Goal: Task Accomplishment & Management: Manage account settings

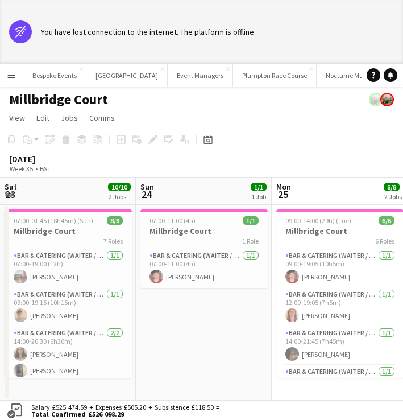
scroll to position [0, 272]
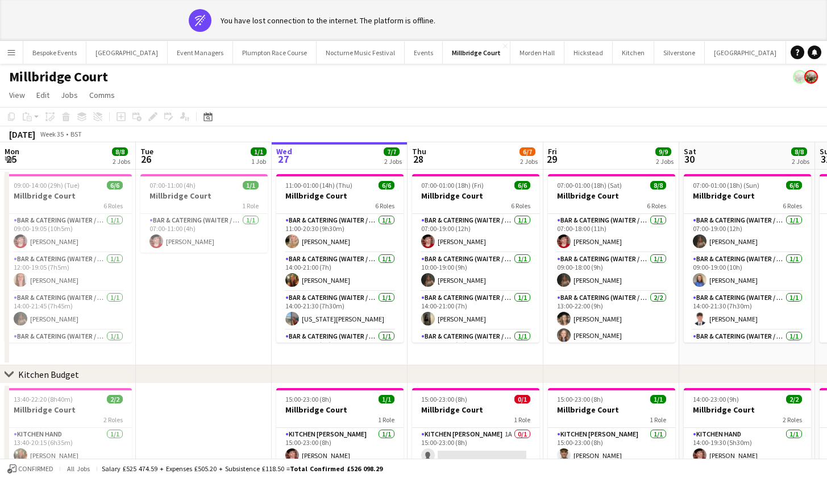
click at [8, 53] on app-icon "Menu" at bounding box center [11, 52] width 9 height 9
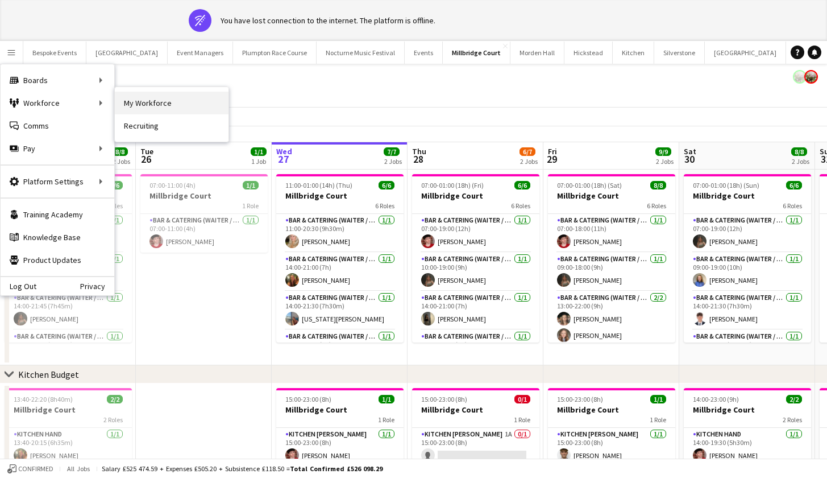
click at [129, 101] on link "My Workforce" at bounding box center [172, 103] width 114 height 23
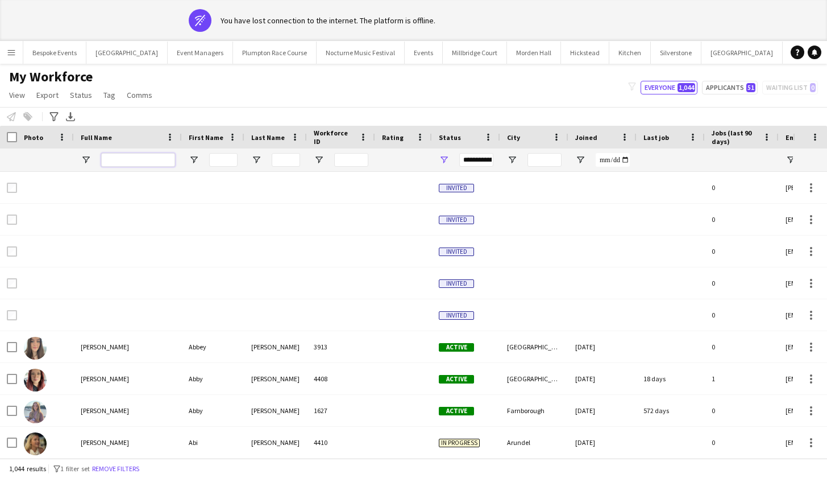
click at [136, 156] on input "Full Name Filter Input" at bounding box center [138, 160] width 74 height 14
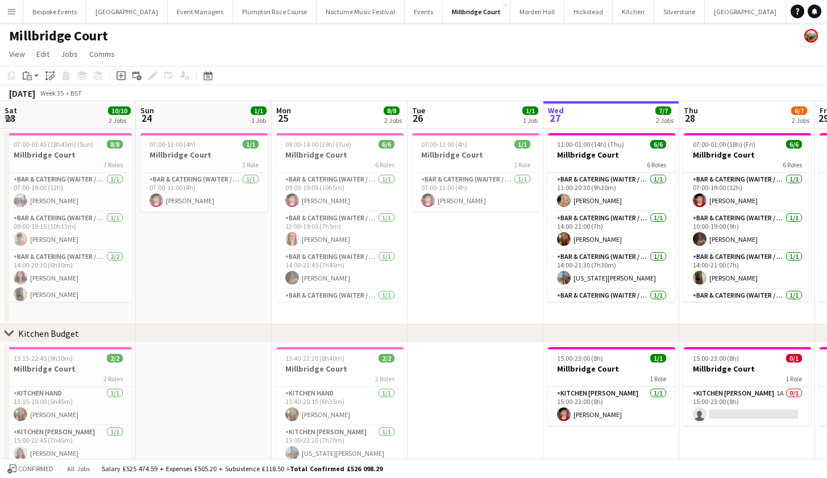
click at [14, 15] on app-icon "Menu" at bounding box center [11, 11] width 9 height 9
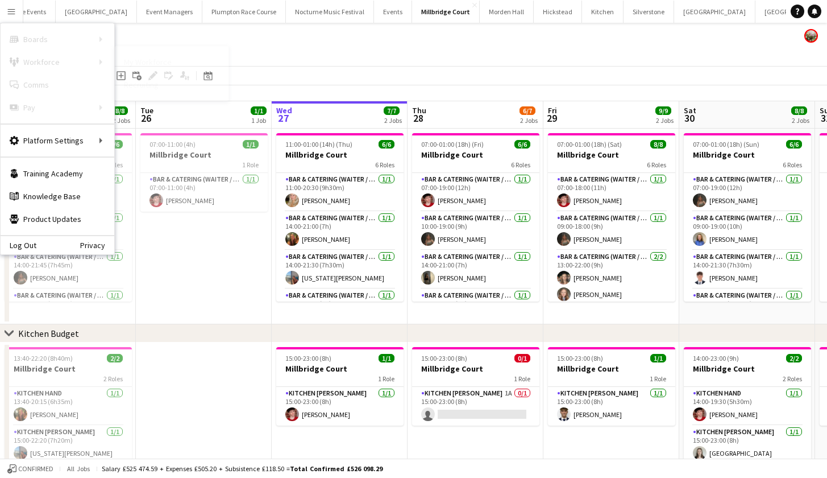
click at [139, 68] on link "My Workforce" at bounding box center [172, 62] width 114 height 23
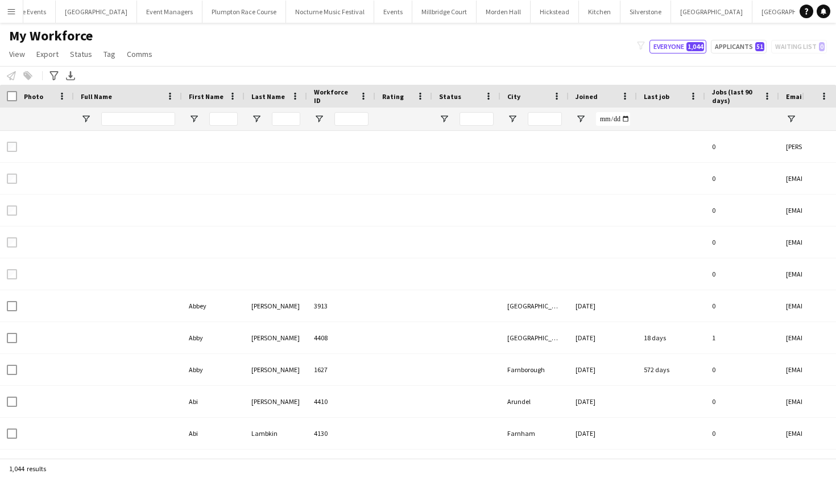
type input "**********"
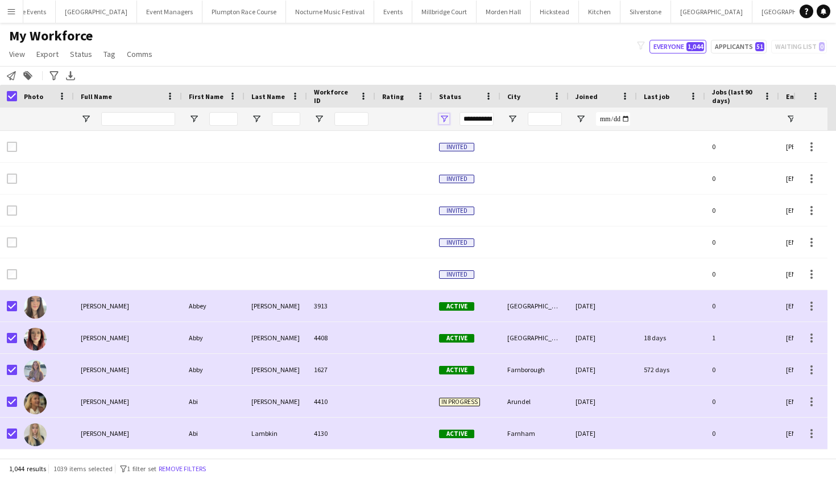
click at [444, 118] on span "Open Filter Menu" at bounding box center [444, 119] width 10 height 10
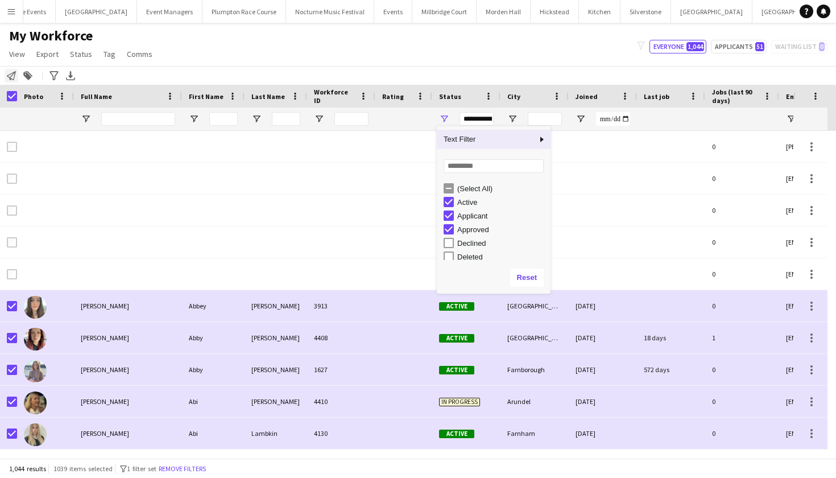
click at [13, 74] on icon "Notify workforce" at bounding box center [11, 75] width 9 height 9
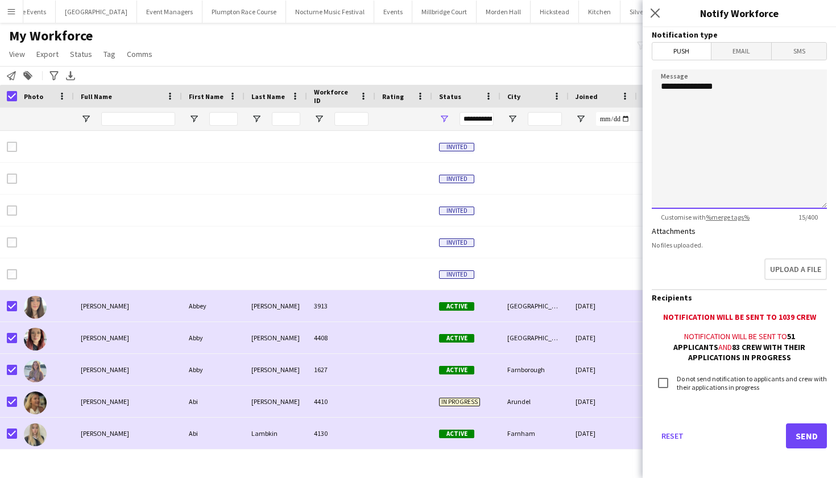
click at [723, 113] on textarea "**********" at bounding box center [739, 138] width 175 height 139
type textarea "**********"
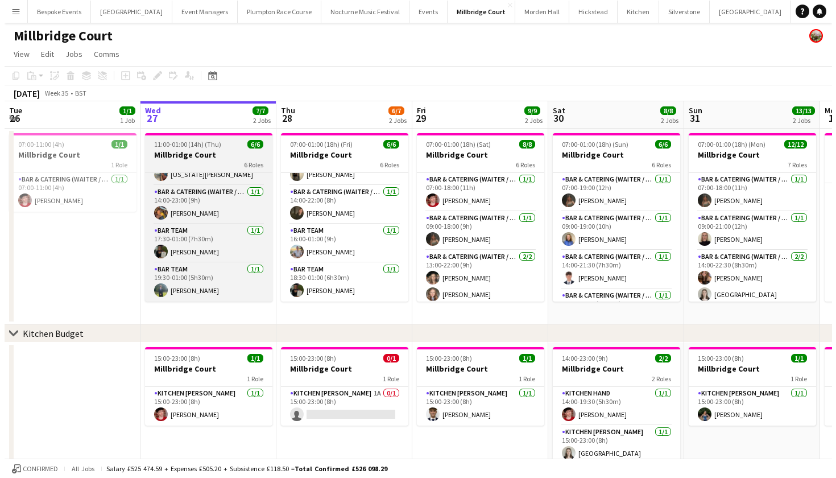
scroll to position [103, 0]
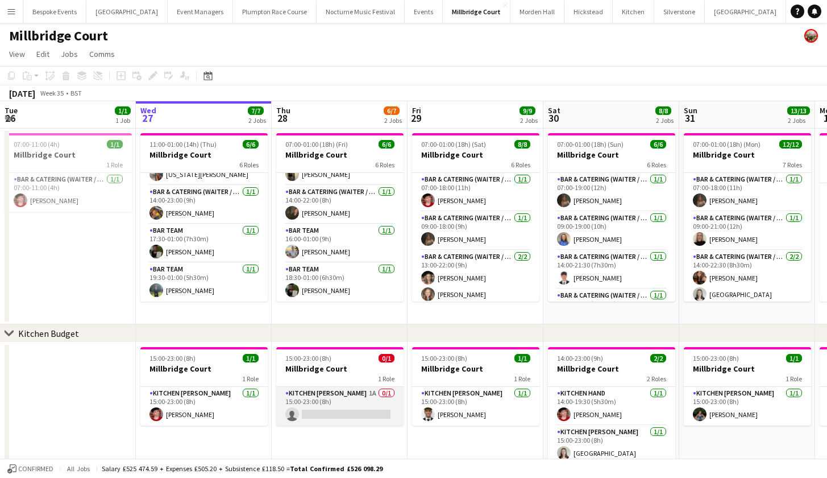
click at [340, 405] on app-card-role "Kitchen Porter 1A 0/1 15:00-23:00 (8h) single-neutral-actions" at bounding box center [339, 406] width 127 height 39
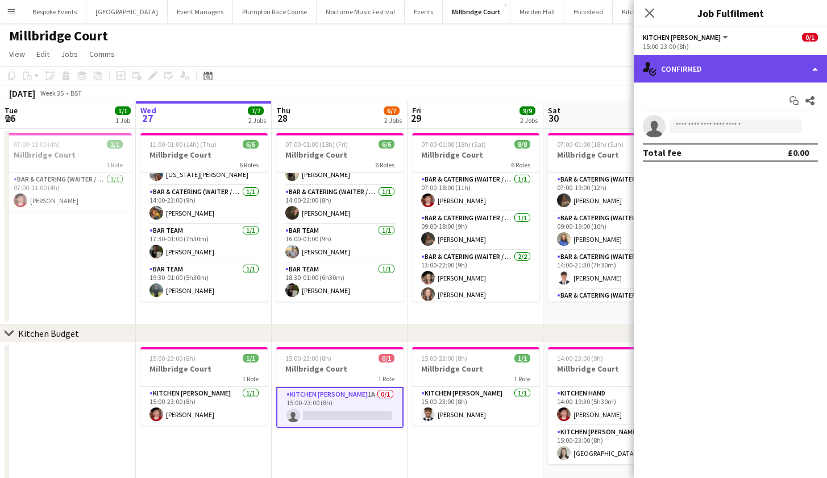
click at [756, 72] on div "single-neutral-actions-check-2 Confirmed" at bounding box center [730, 68] width 193 height 27
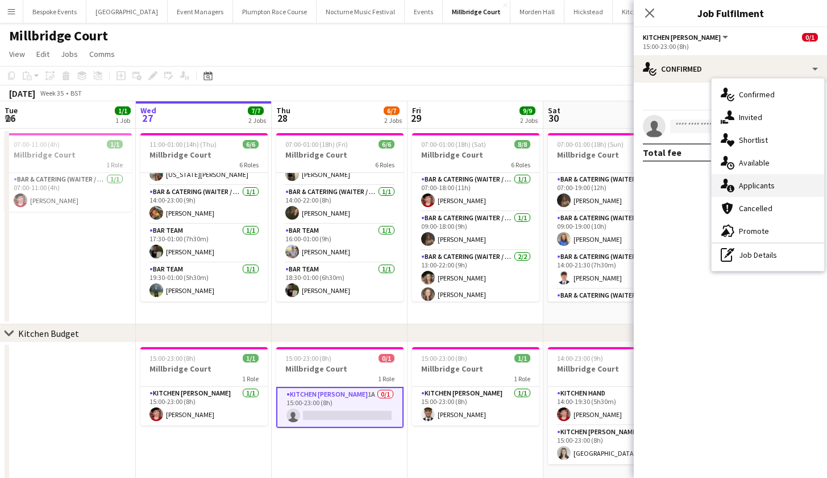
click at [780, 187] on div "single-neutral-actions-information Applicants" at bounding box center [768, 185] width 113 height 23
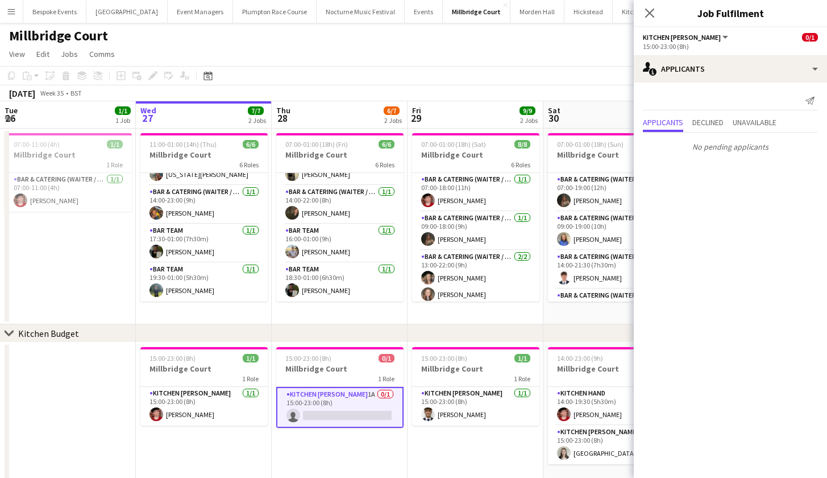
click at [16, 13] on button "Menu" at bounding box center [11, 11] width 23 height 23
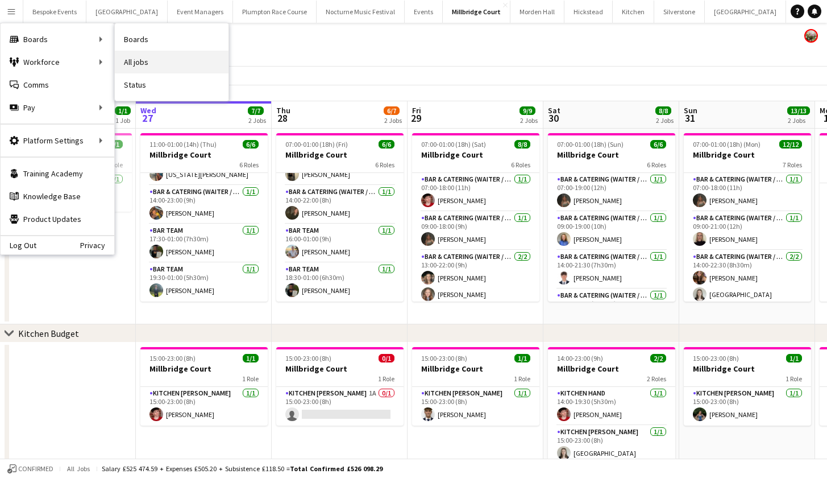
click at [142, 65] on link "All jobs" at bounding box center [172, 62] width 114 height 23
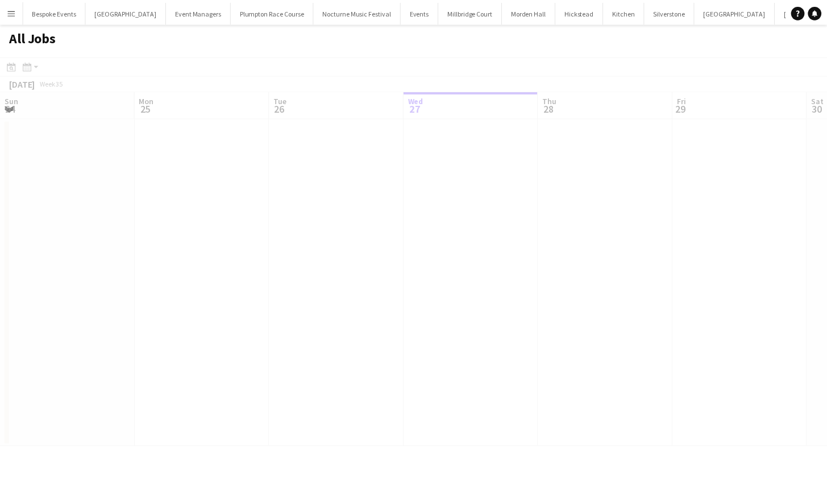
scroll to position [0, 272]
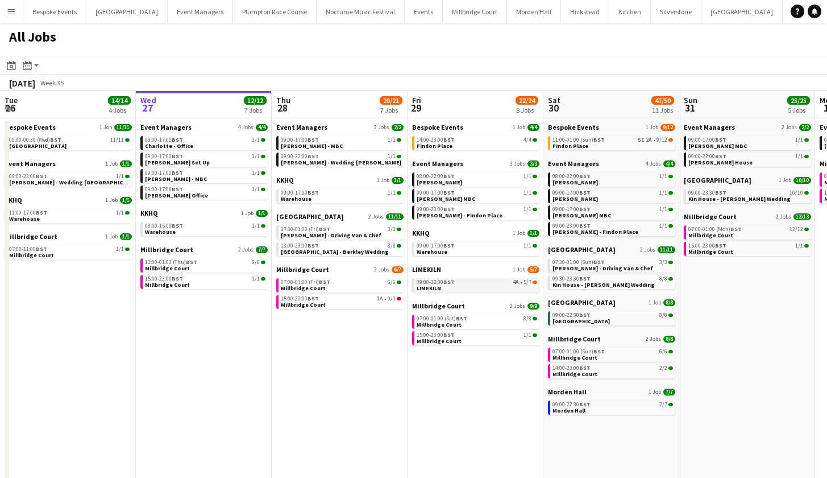
click at [498, 284] on div "09:00-22:00 BST 4A • 5/7" at bounding box center [477, 282] width 121 height 6
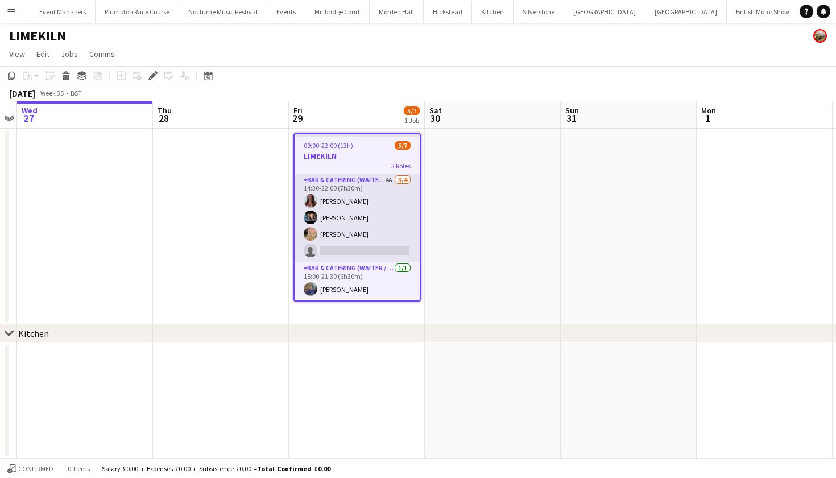
scroll to position [56, 0]
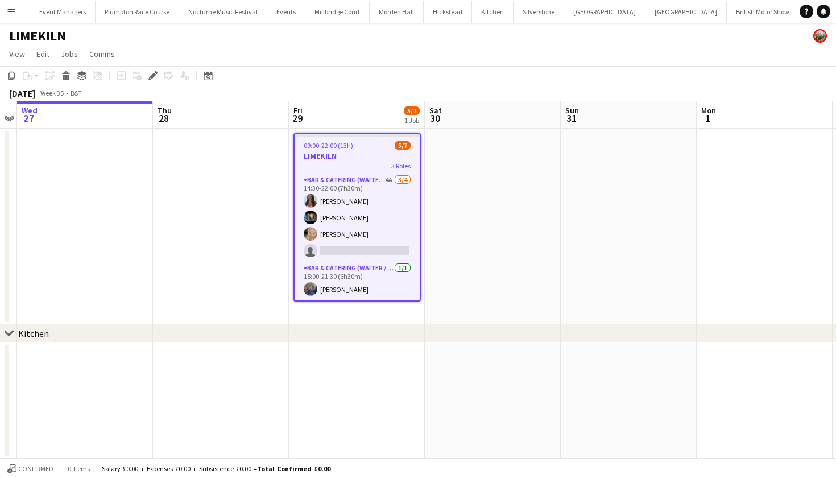
click at [799, 16] on button "KKHQ Close" at bounding box center [817, 12] width 36 height 22
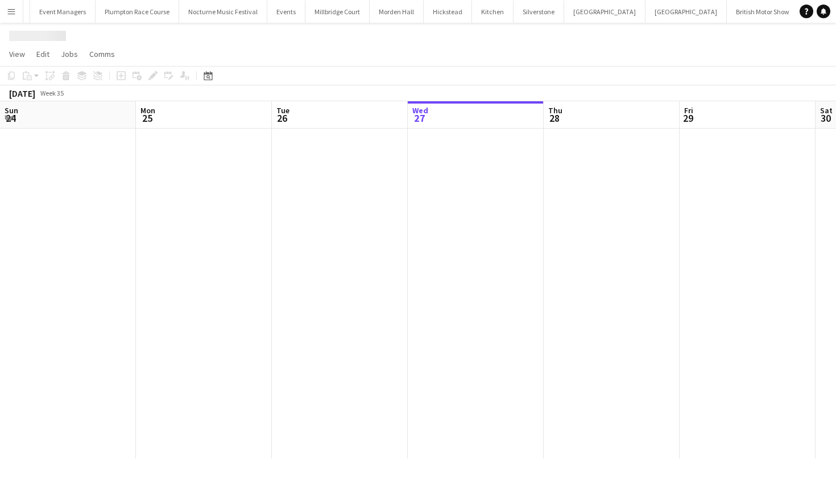
scroll to position [0, 272]
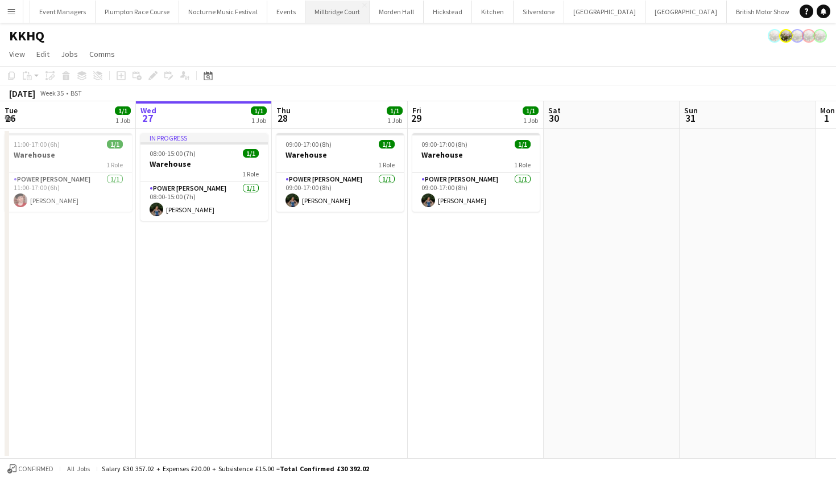
click at [324, 19] on button "[GEOGRAPHIC_DATA]" at bounding box center [337, 12] width 64 height 22
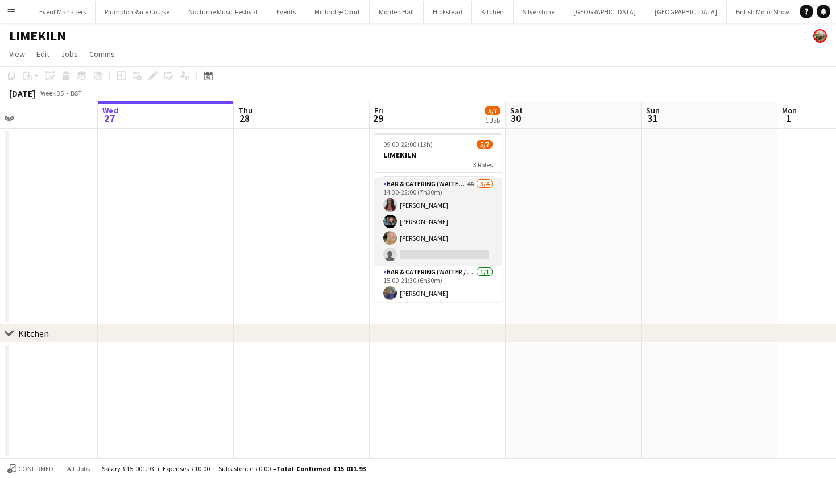
scroll to position [53, 0]
click at [458, 201] on app-card-role "Bar & Catering (Waiter / waitress) 4A [DATE] 14:30-22:00 (7h30m) [PERSON_NAME] …" at bounding box center [437, 219] width 127 height 88
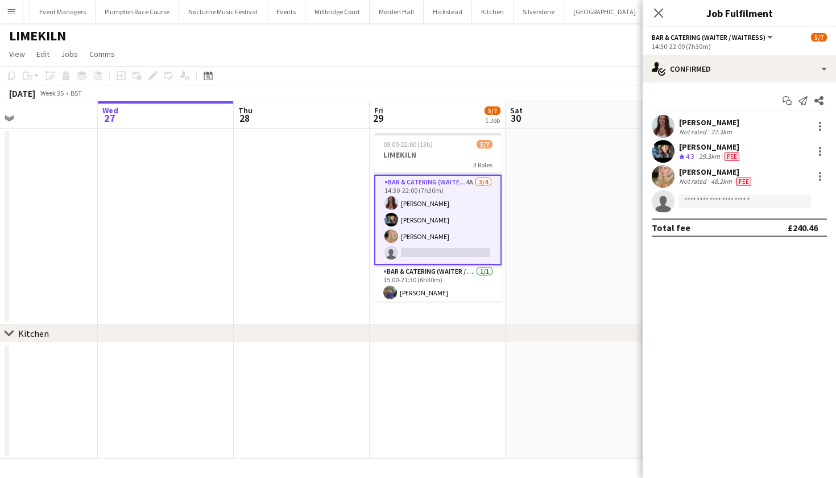
click at [551, 223] on app-date-cell at bounding box center [574, 227] width 136 height 196
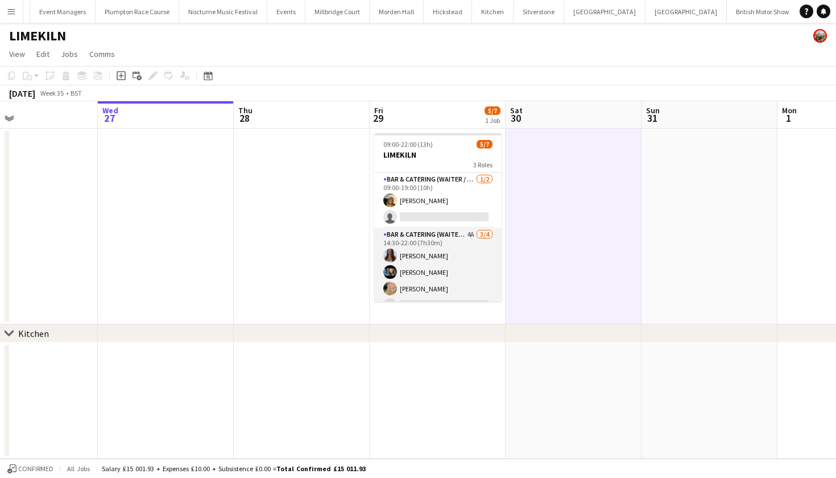
scroll to position [0, 0]
click at [435, 207] on app-card-role "Bar & Catering (Waiter / waitress) [DATE] 09:00-19:00 (10h) [PERSON_NAME] singl…" at bounding box center [437, 200] width 127 height 55
